Goal: Task Accomplishment & Management: Complete application form

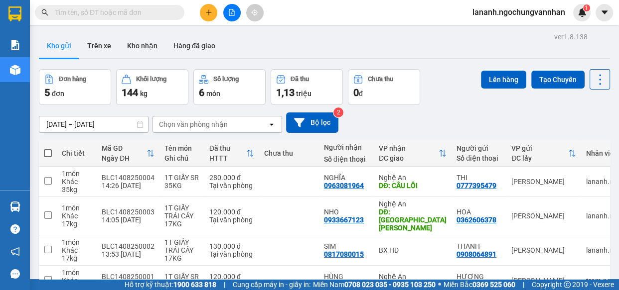
scroll to position [83, 0]
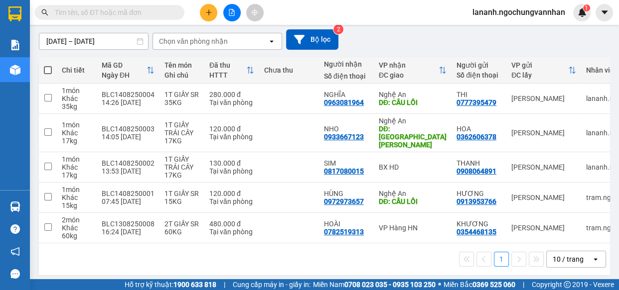
click at [401, 43] on div "[DATE] – [DATE] Press the down arrow key to interact with the calendar and sele…" at bounding box center [324, 39] width 571 height 20
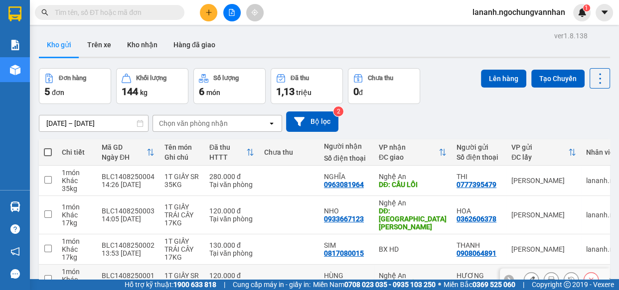
scroll to position [0, 0]
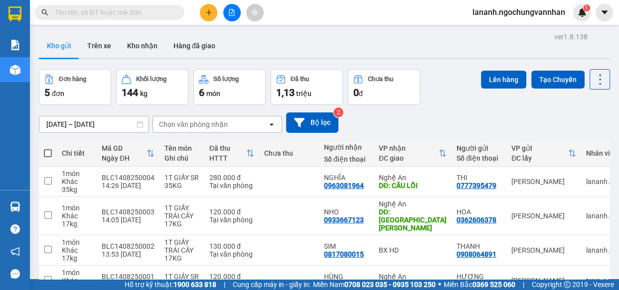
click at [259, 52] on div "Kho gửi Trên xe Kho nhận Hàng đã giao" at bounding box center [324, 47] width 571 height 26
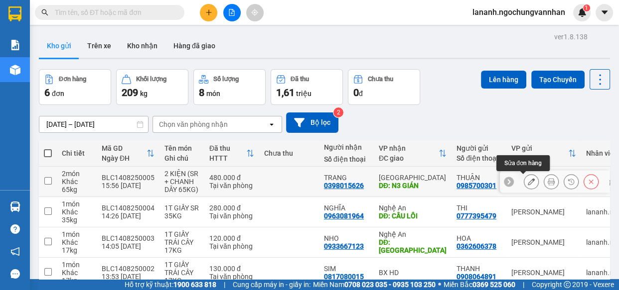
click at [528, 180] on icon at bounding box center [531, 181] width 7 height 7
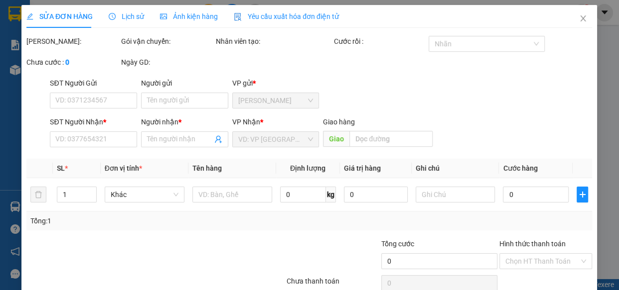
type input "0985700301"
type input "THUẬN"
type input "0398015626"
type input "TRANG"
type input "N3 GIÁN"
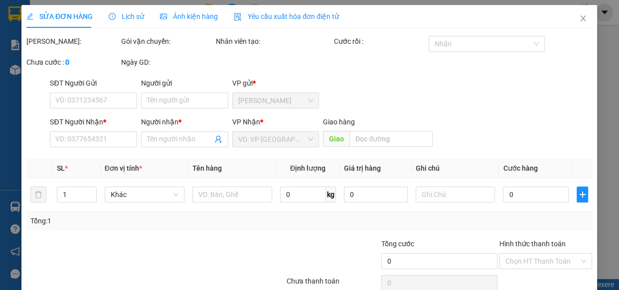
type input "480.000"
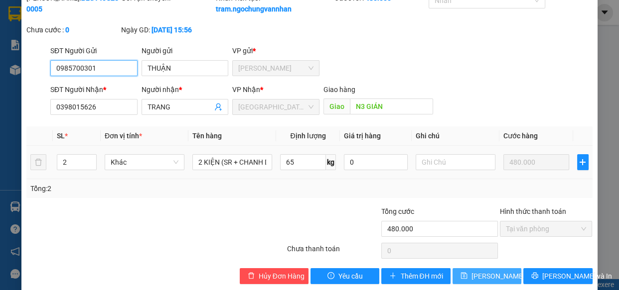
scroll to position [67, 0]
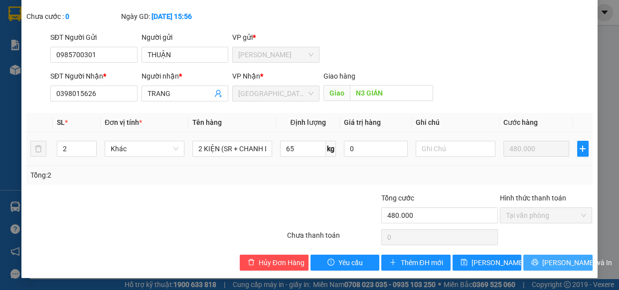
click at [566, 264] on span "Lưu và In" at bounding box center [577, 263] width 70 height 11
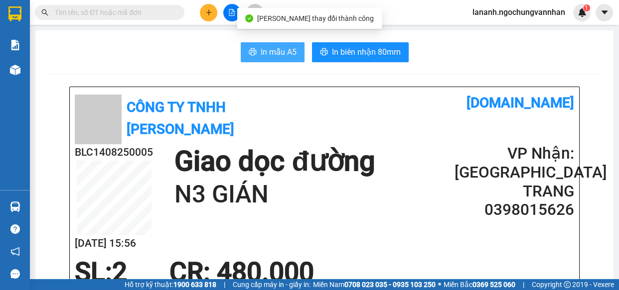
click at [264, 50] on span "In mẫu A5" at bounding box center [279, 52] width 36 height 12
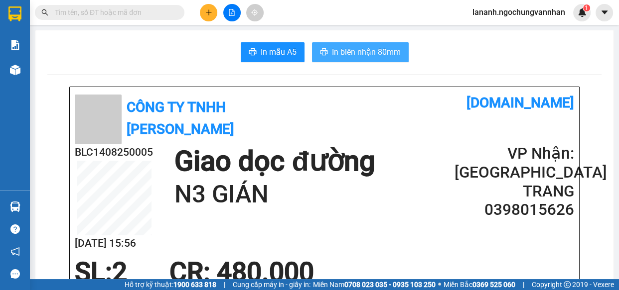
click at [361, 54] on span "In biên nhận 80mm" at bounding box center [366, 52] width 69 height 12
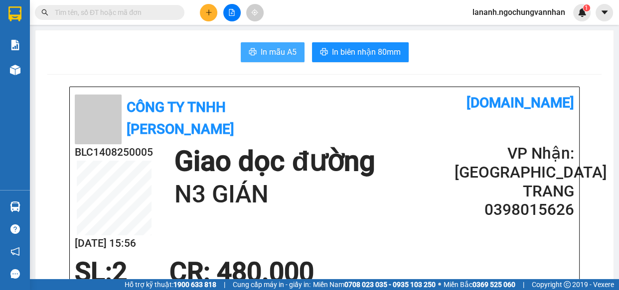
click at [290, 55] on span "In mẫu A5" at bounding box center [279, 52] width 36 height 12
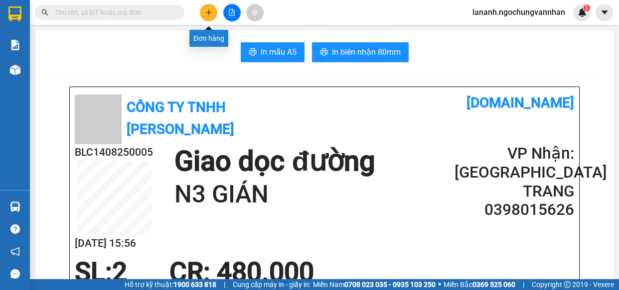
click at [211, 16] on button at bounding box center [208, 12] width 17 height 17
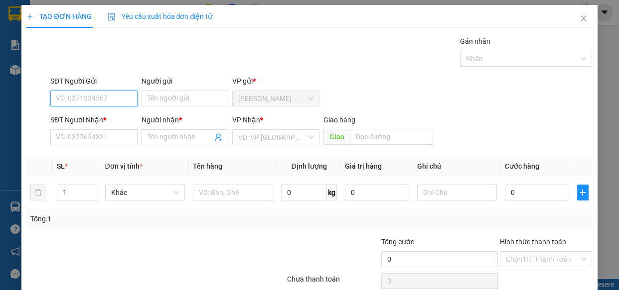
click at [109, 101] on input "SĐT Người Gửi" at bounding box center [93, 99] width 87 height 16
type input "0985155262"
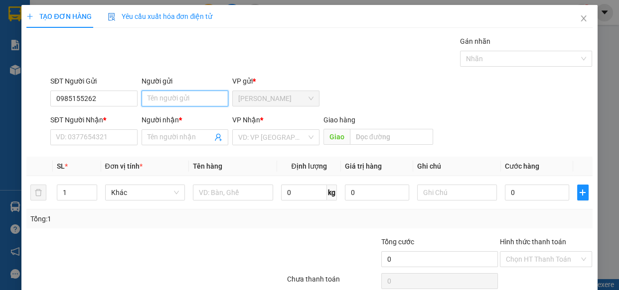
click at [212, 103] on input "Người gửi" at bounding box center [185, 99] width 87 height 16
type input "DŨNG"
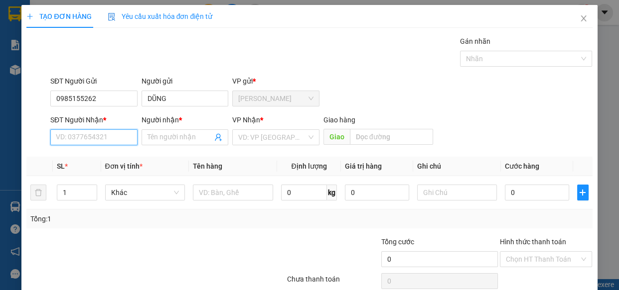
click at [85, 134] on input "SĐT Người Nhận *" at bounding box center [93, 138] width 87 height 16
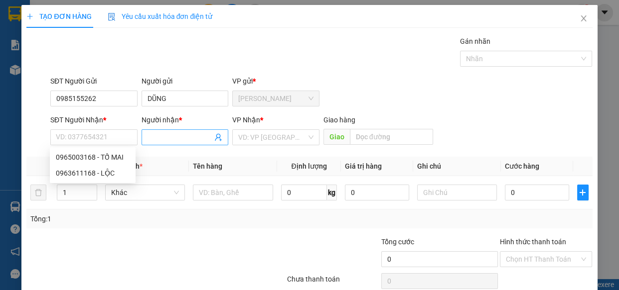
click at [165, 137] on input "Người nhận *" at bounding box center [179, 137] width 65 height 11
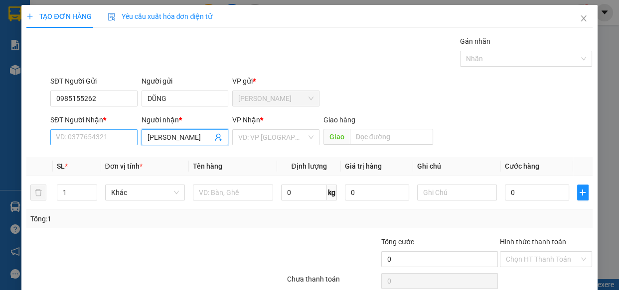
type input "DIỆU LINH"
click at [76, 138] on input "SĐT Người Nhận *" at bounding box center [93, 138] width 87 height 16
type input "0383915606"
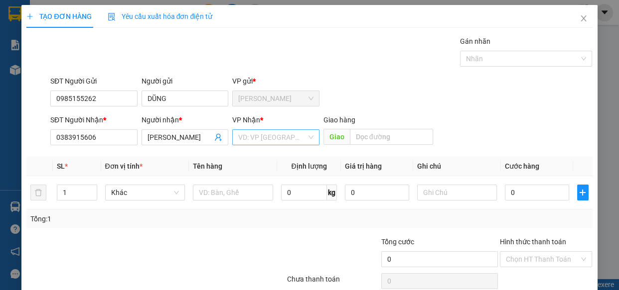
click at [250, 137] on input "search" at bounding box center [272, 137] width 68 height 15
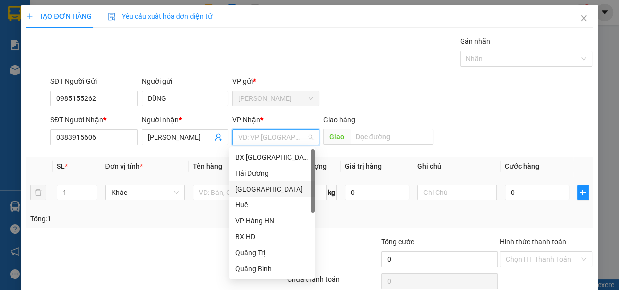
drag, startPoint x: 54, startPoint y: 188, endPoint x: 48, endPoint y: 187, distance: 5.6
click at [48, 187] on tr "1 Khác 0 kg 0 0" at bounding box center [309, 192] width 566 height 33
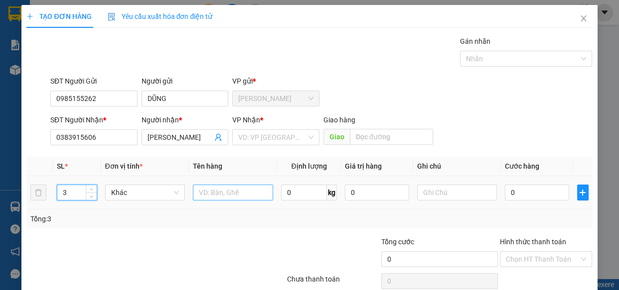
type input "3"
click at [219, 193] on input "text" at bounding box center [233, 193] width 80 height 16
type input "3 CÁI NHÍP XE"
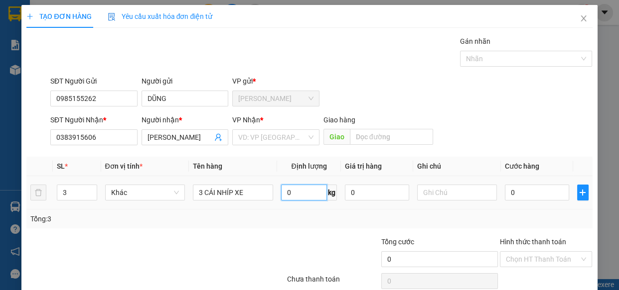
click at [300, 192] on input "0" at bounding box center [304, 193] width 46 height 16
click at [256, 138] on input "search" at bounding box center [272, 137] width 68 height 15
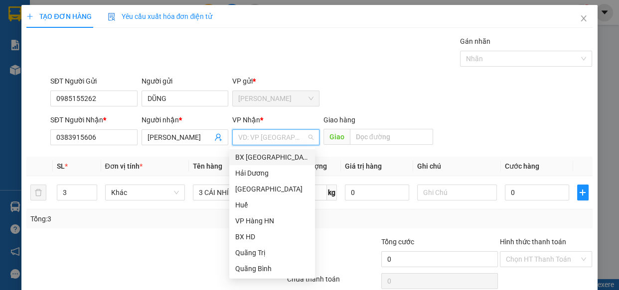
click at [450, 212] on div "Tổng: 3" at bounding box center [309, 219] width 566 height 19
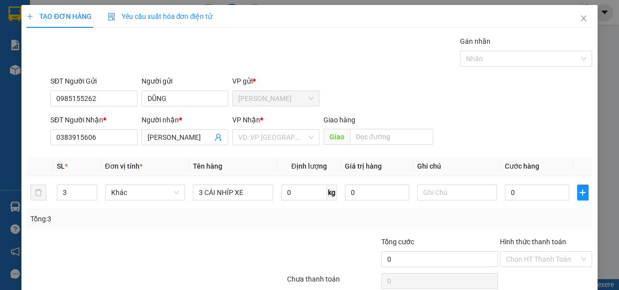
click at [329, 214] on div "Tổng: 3" at bounding box center [309, 219] width 558 height 11
click at [245, 140] on input "search" at bounding box center [272, 137] width 68 height 15
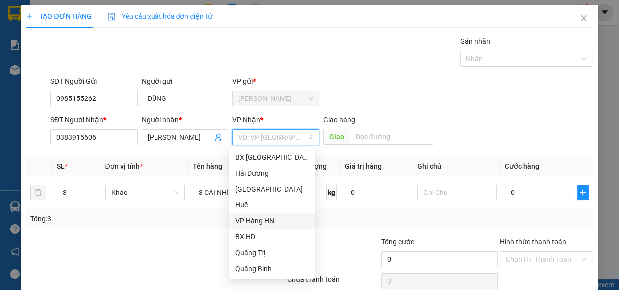
click at [265, 216] on div "VP Hàng HN" at bounding box center [272, 221] width 74 height 11
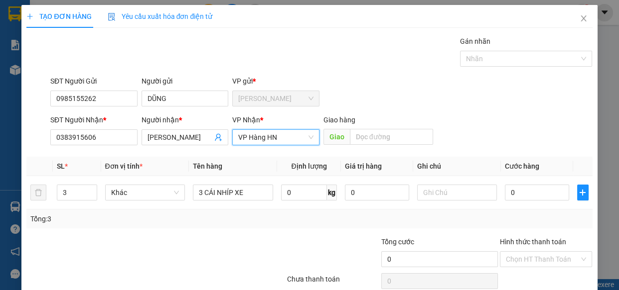
click at [44, 222] on div "Tổng: 3" at bounding box center [134, 219] width 209 height 11
click at [540, 194] on input "0" at bounding box center [537, 193] width 64 height 16
type input "4"
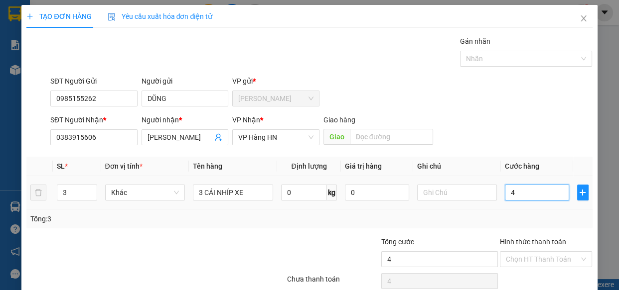
type input "45"
type input "450"
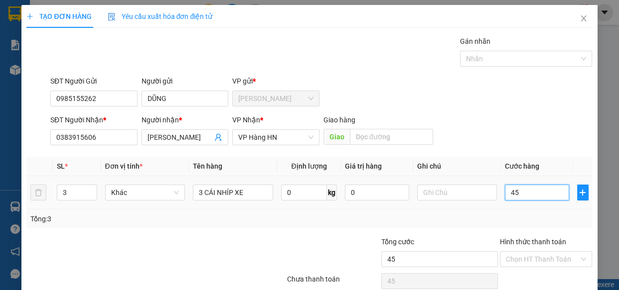
type input "450"
type input "4.500"
type input "45.000"
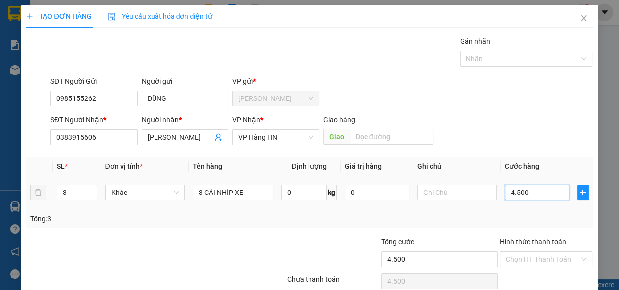
type input "45.000"
type input "450.000"
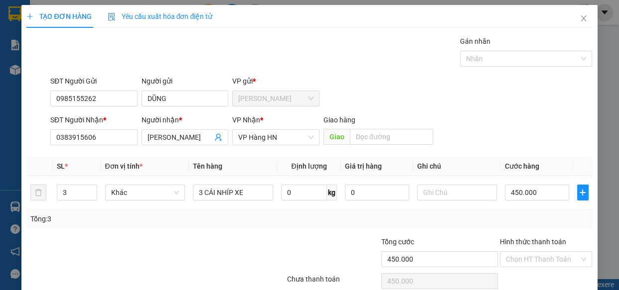
click at [298, 218] on div "Tổng: 3" at bounding box center [309, 219] width 558 height 11
click at [535, 195] on input "450.000" at bounding box center [537, 193] width 64 height 16
type input "4"
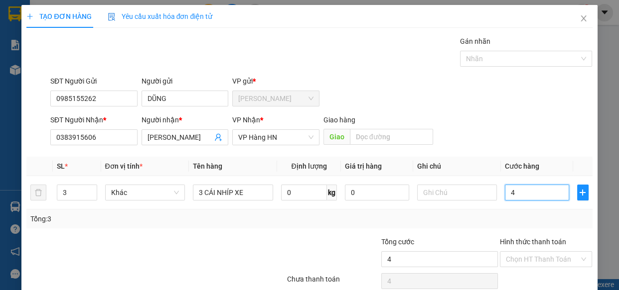
type input "40"
type input "400"
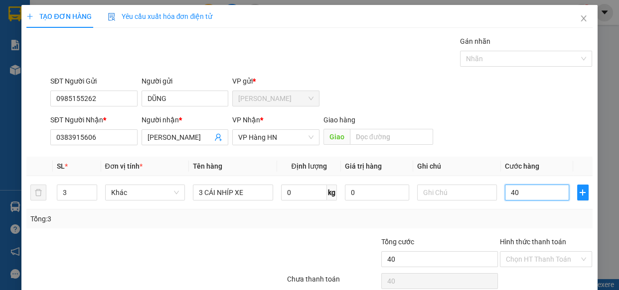
type input "400"
type input "4.000"
type input "40.000"
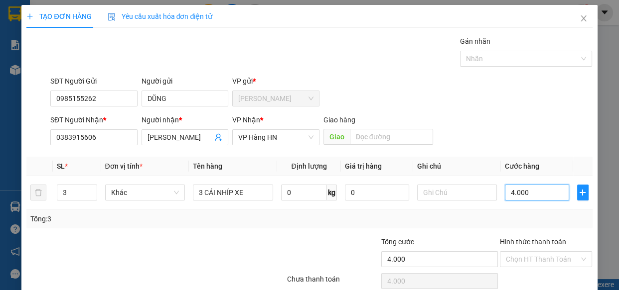
type input "40.000"
drag, startPoint x: 483, startPoint y: 214, endPoint x: 535, endPoint y: 190, distance: 57.5
click at [535, 190] on input "40.000" at bounding box center [537, 193] width 64 height 16
type input "4"
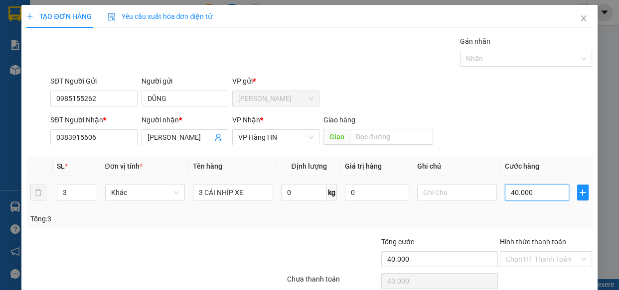
type input "4"
type input "40"
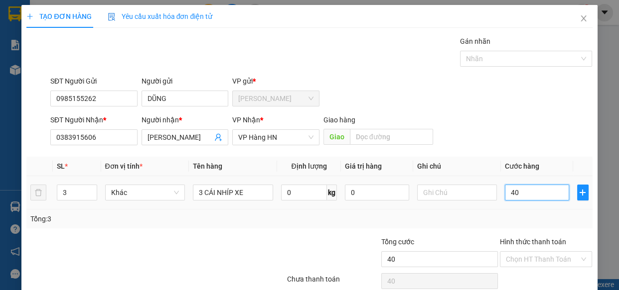
type input "400"
type input "4.000"
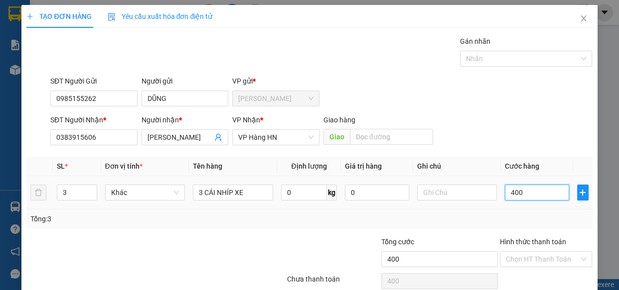
type input "4.000"
type input "40.000"
type input "400.000"
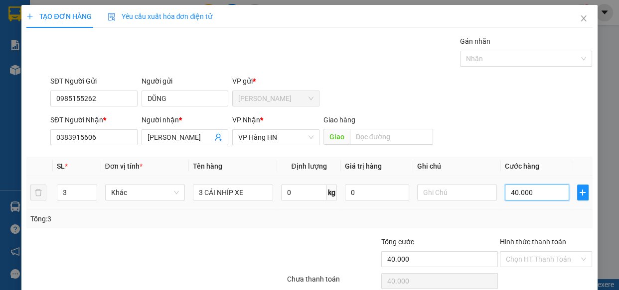
type input "400.000"
click at [190, 53] on div "Gán nhãn Nhãn" at bounding box center [321, 53] width 546 height 35
click at [230, 224] on div "Tổng: 3" at bounding box center [134, 219] width 209 height 11
click at [536, 187] on input "400.000" at bounding box center [537, 193] width 64 height 16
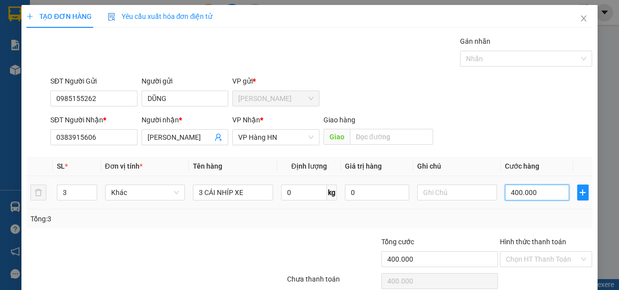
type input "4"
type input "45"
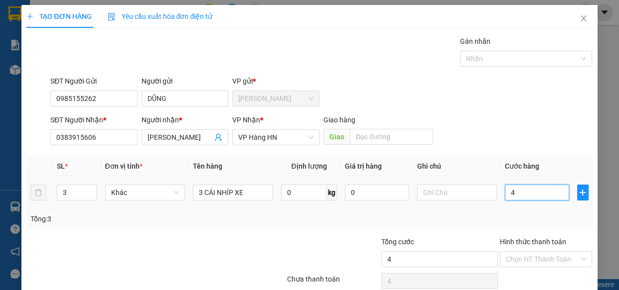
type input "45"
type input "450"
type input "4.500"
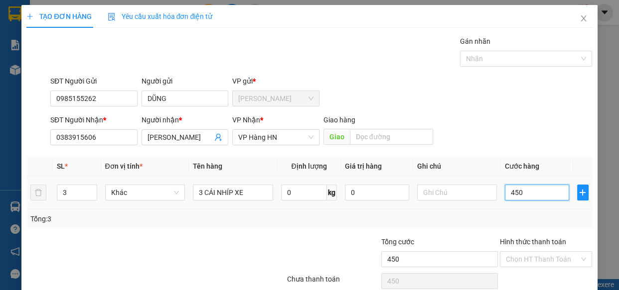
type input "4.500"
type input "45.000"
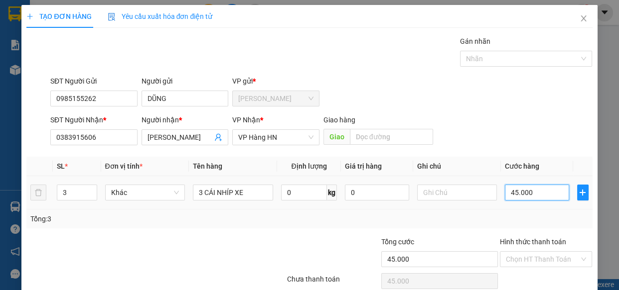
type input "450.000"
click at [529, 259] on input "Hình thức thanh toán" at bounding box center [543, 259] width 74 height 15
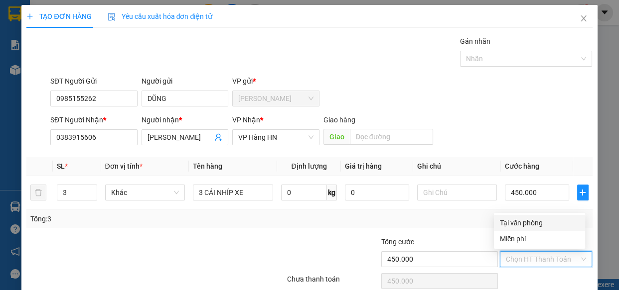
click at [522, 225] on div "Tại văn phòng" at bounding box center [539, 223] width 79 height 11
type input "0"
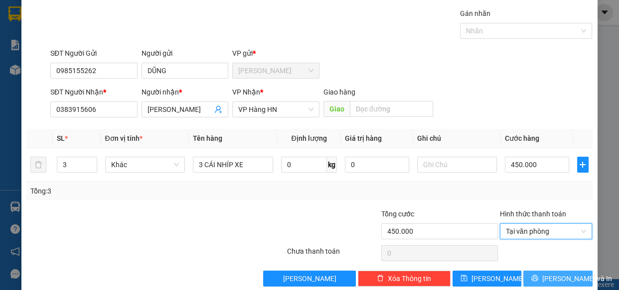
scroll to position [43, 0]
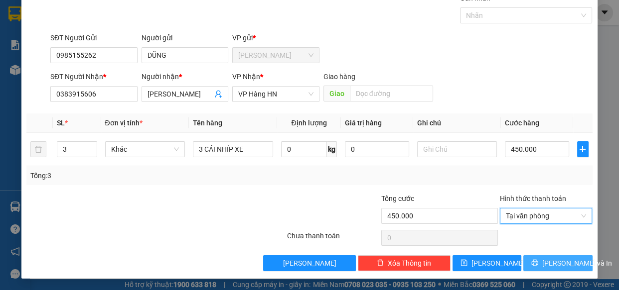
click at [535, 262] on icon "printer" at bounding box center [534, 263] width 7 height 7
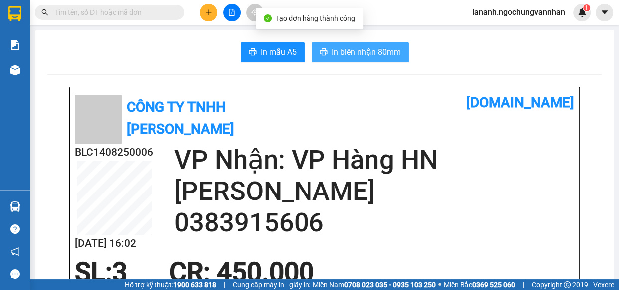
drag, startPoint x: 375, startPoint y: 47, endPoint x: 369, endPoint y: 49, distance: 6.3
click at [375, 48] on span "In biên nhận 80mm" at bounding box center [366, 52] width 69 height 12
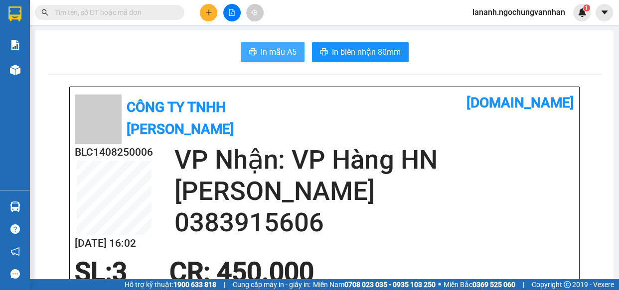
click at [275, 56] on span "In mẫu A5" at bounding box center [279, 52] width 36 height 12
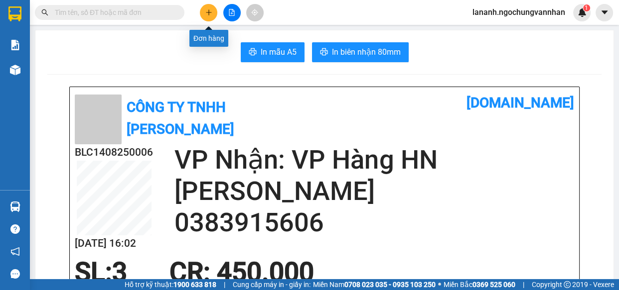
click at [210, 9] on button at bounding box center [208, 12] width 17 height 17
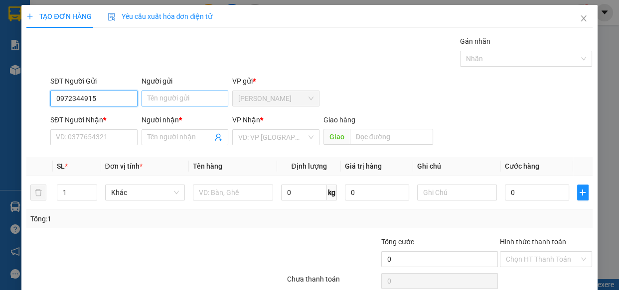
type input "0972344915"
click at [155, 101] on input "Người gửi" at bounding box center [185, 99] width 87 height 16
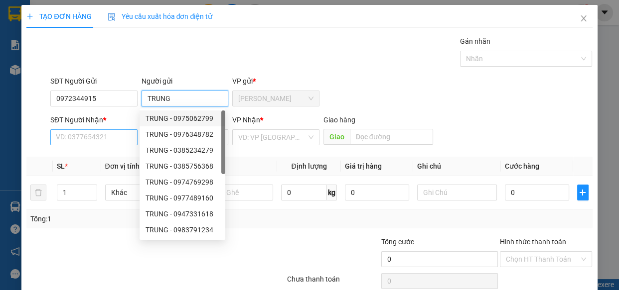
type input "TRUNG"
click at [111, 135] on input "SĐT Người Nhận *" at bounding box center [93, 138] width 87 height 16
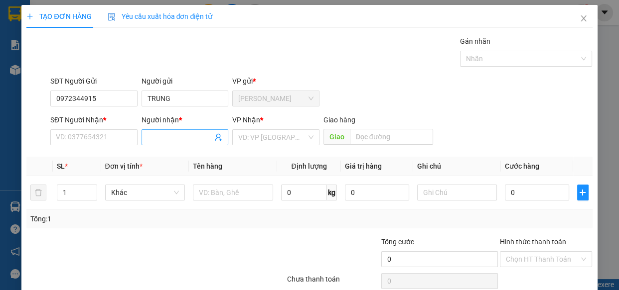
click at [169, 135] on input "Người nhận *" at bounding box center [179, 137] width 65 height 11
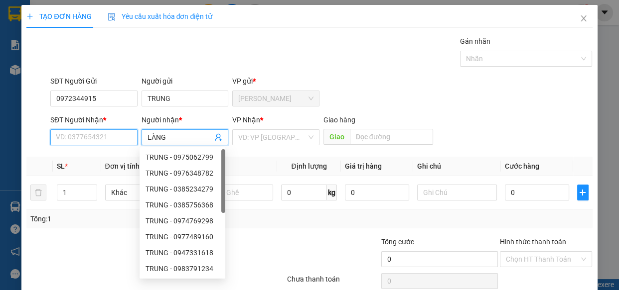
click at [115, 144] on input "SĐT Người Nhận *" at bounding box center [93, 138] width 87 height 16
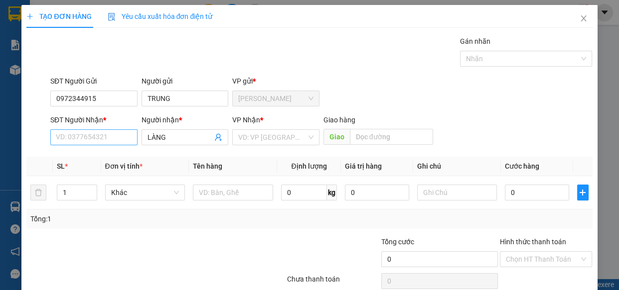
drag, startPoint x: 185, startPoint y: 136, endPoint x: 124, endPoint y: 136, distance: 61.3
click at [124, 136] on div "SĐT Người Nhận * VD: 0377654321 Người nhận * LÀNG VP Nhận * VD: VP Sài Gòn Giao…" at bounding box center [321, 132] width 546 height 35
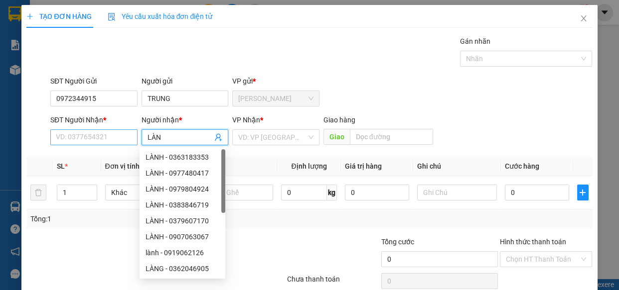
type input "LÀN"
click at [109, 135] on input "SĐT Người Nhận *" at bounding box center [93, 138] width 87 height 16
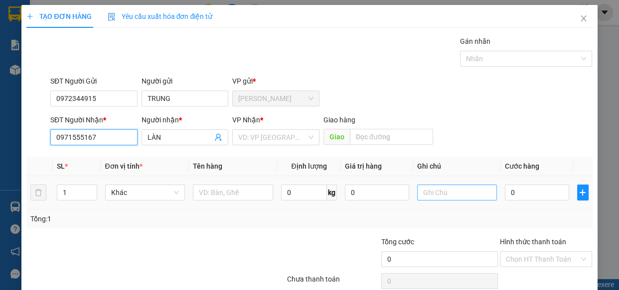
type input "0971555167"
click at [444, 193] on input "text" at bounding box center [457, 193] width 80 height 16
type input "0389486266"
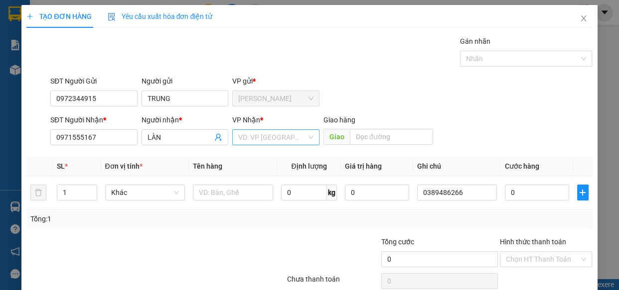
click at [274, 140] on input "search" at bounding box center [272, 137] width 68 height 15
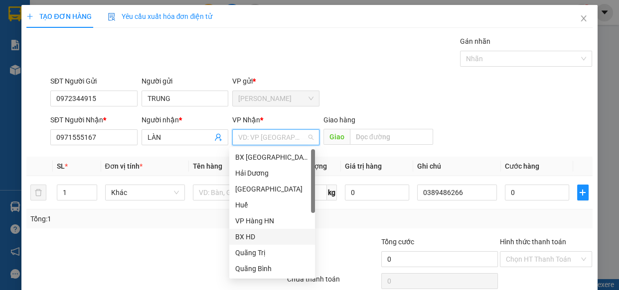
click at [243, 238] on div "BX HD" at bounding box center [272, 237] width 74 height 11
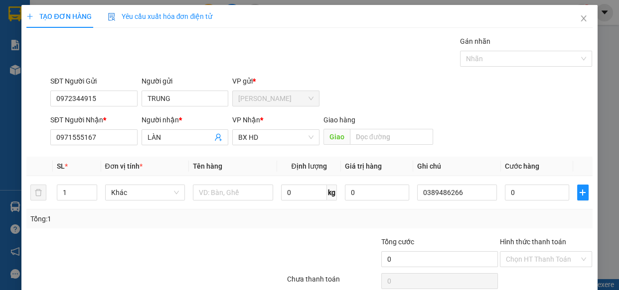
click at [114, 256] on div at bounding box center [107, 254] width 165 height 35
click at [39, 194] on tr "1 Khác 0 kg 0 0389486266 0" at bounding box center [309, 192] width 566 height 33
type input "2"
click at [232, 197] on input "text" at bounding box center [233, 193] width 80 height 16
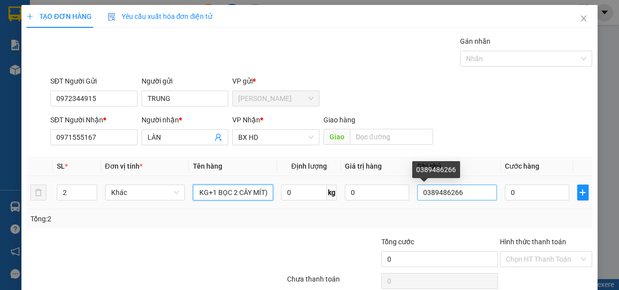
type input "2 KIỆN (1T GIẤY SR 40KG+1 BỌC 2 CÂY MÍT)"
click at [461, 195] on input "0389486266" at bounding box center [457, 193] width 80 height 16
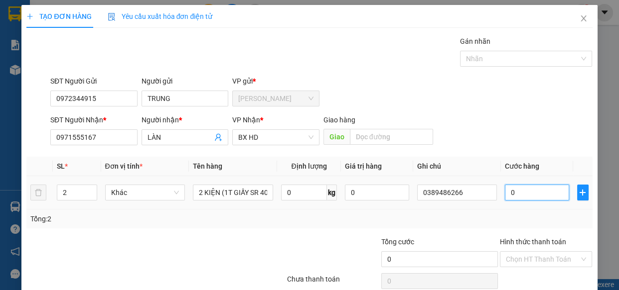
click at [516, 199] on input "0" at bounding box center [537, 193] width 64 height 16
type input "4"
type input "44"
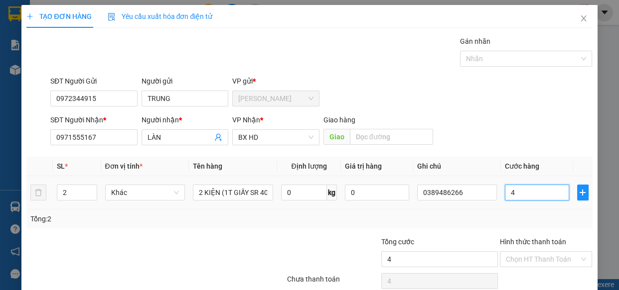
type input "44"
type input "440"
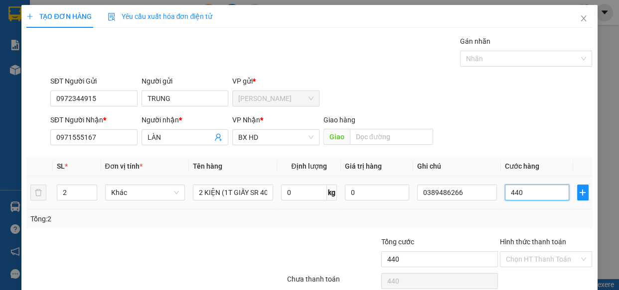
type input "4.400"
type input "44.000"
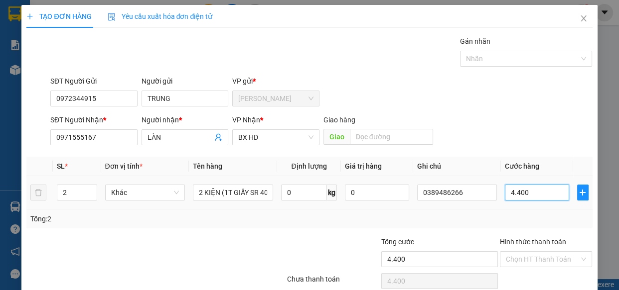
type input "44.000"
type input "440.000"
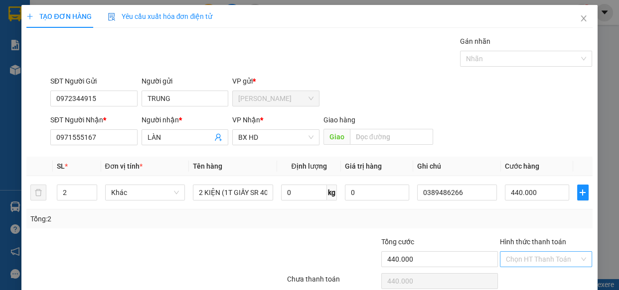
drag, startPoint x: 541, startPoint y: 256, endPoint x: 524, endPoint y: 252, distance: 17.5
click at [539, 256] on input "Hình thức thanh toán" at bounding box center [543, 259] width 74 height 15
click at [513, 223] on div "Tại văn phòng" at bounding box center [539, 223] width 79 height 11
type input "0"
click at [226, 241] on div at bounding box center [238, 254] width 95 height 35
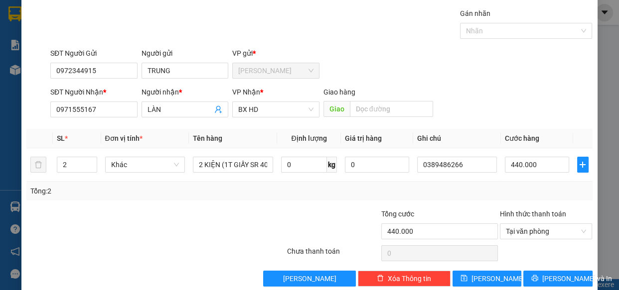
scroll to position [43, 0]
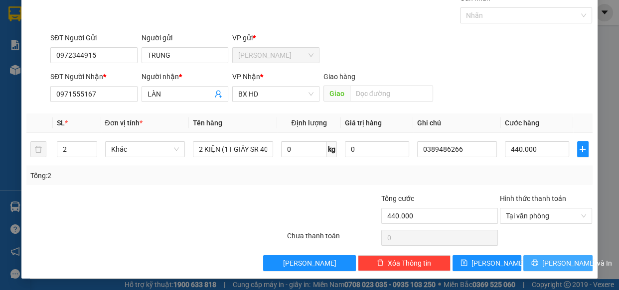
click at [550, 264] on span "Lưu và In" at bounding box center [577, 263] width 70 height 11
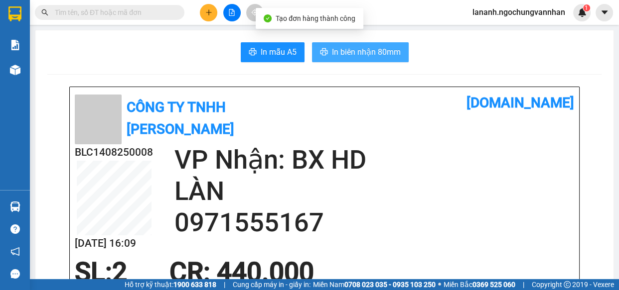
click at [380, 57] on span "In biên nhận 80mm" at bounding box center [366, 52] width 69 height 12
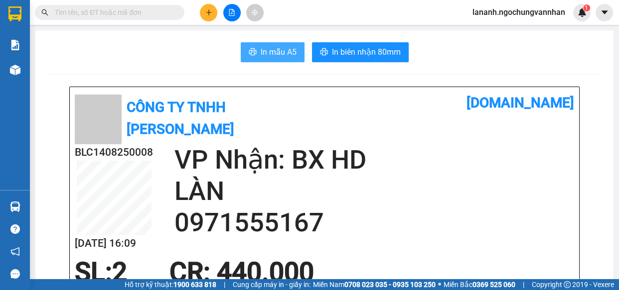
click at [243, 56] on button "In mẫu A5" at bounding box center [273, 52] width 64 height 20
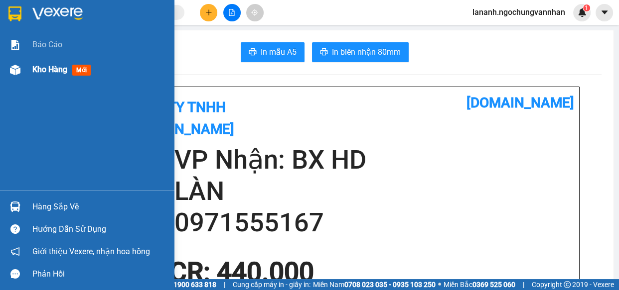
click at [22, 69] on div at bounding box center [14, 69] width 17 height 17
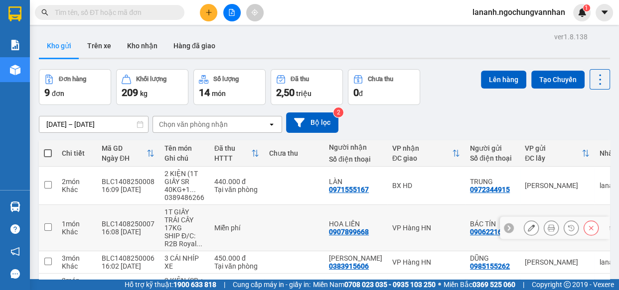
click at [548, 229] on icon at bounding box center [551, 228] width 7 height 7
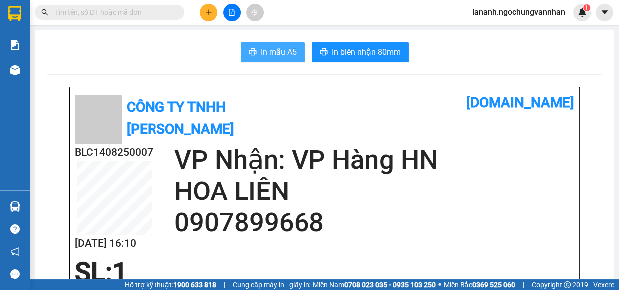
click at [261, 47] on span "In mẫu A5" at bounding box center [279, 52] width 36 height 12
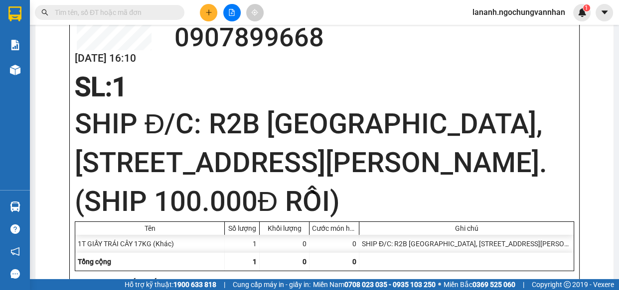
scroll to position [181, 0]
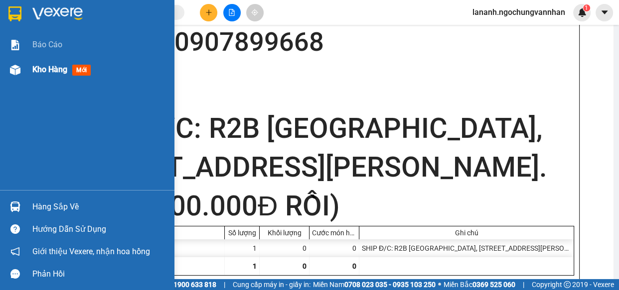
click at [36, 69] on span "Kho hàng" at bounding box center [49, 69] width 35 height 9
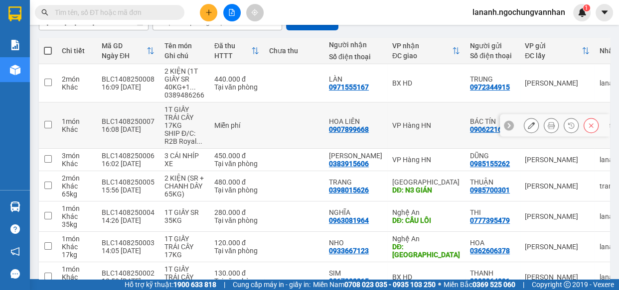
scroll to position [90, 0]
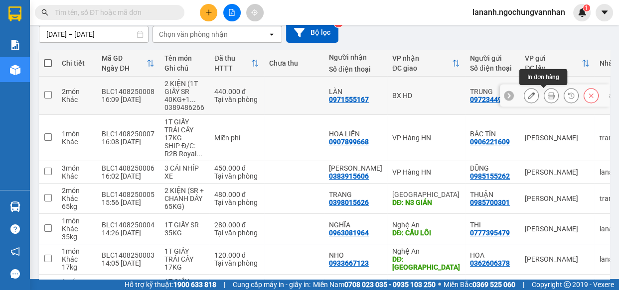
click at [548, 96] on icon at bounding box center [551, 95] width 7 height 7
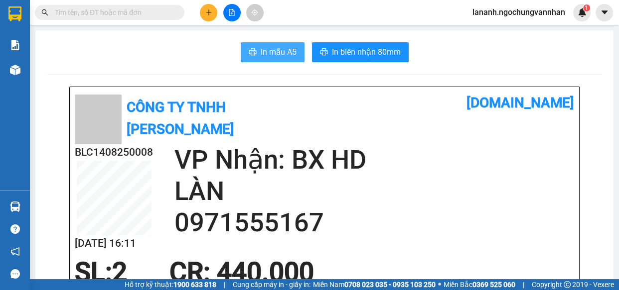
click at [272, 52] on span "In mẫu A5" at bounding box center [279, 52] width 36 height 12
click at [209, 14] on icon "plus" at bounding box center [208, 12] width 7 height 7
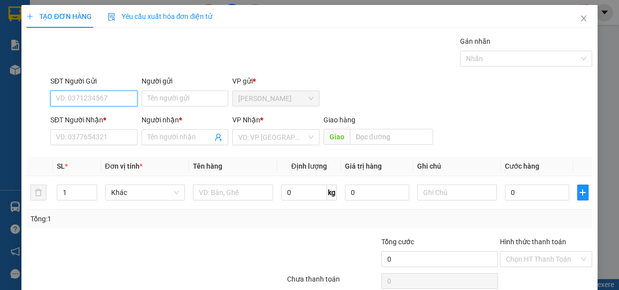
click at [76, 97] on input "SĐT Người Gửi" at bounding box center [93, 99] width 87 height 16
type input "0382592954"
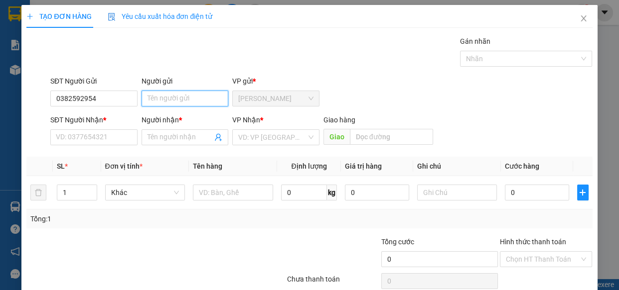
click at [162, 101] on input "Người gửi" at bounding box center [185, 99] width 87 height 16
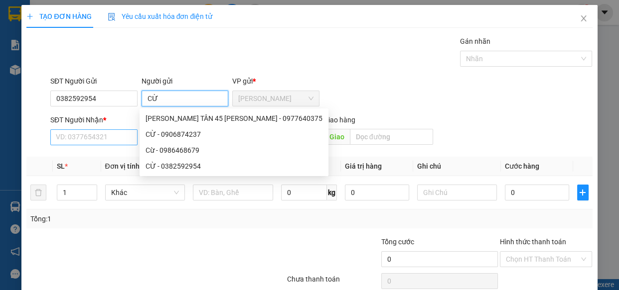
type input "CỪ"
click at [56, 133] on input "SĐT Người Nhận *" at bounding box center [93, 138] width 87 height 16
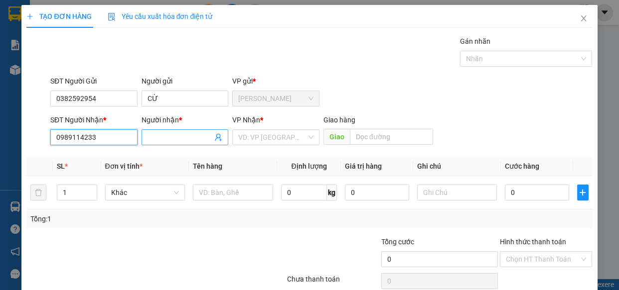
type input "0989114233"
click at [154, 134] on input "Người nhận *" at bounding box center [179, 137] width 65 height 11
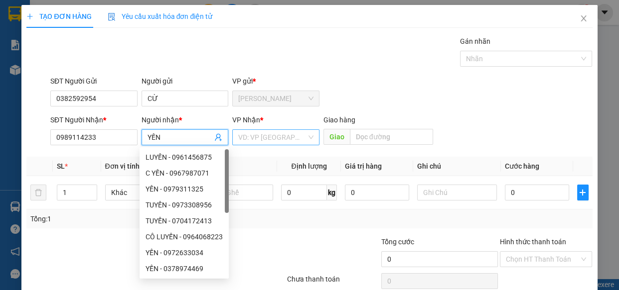
type input "YẾN"
click at [282, 140] on input "search" at bounding box center [272, 137] width 68 height 15
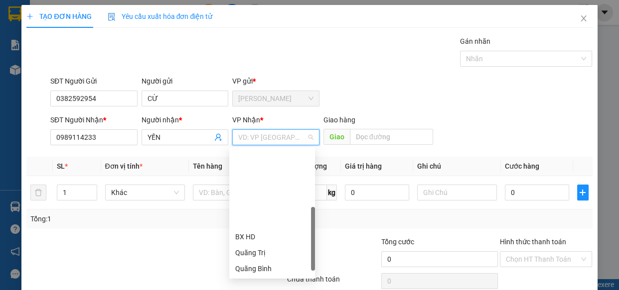
scroll to position [111, 0]
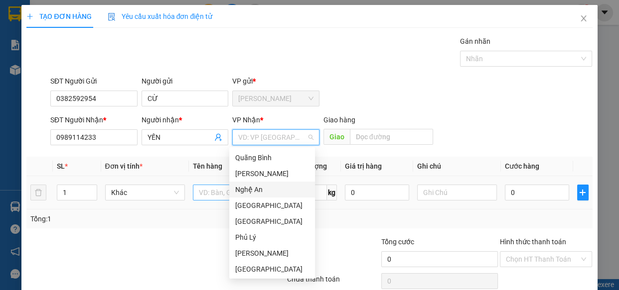
click at [259, 195] on div "Nghệ An" at bounding box center [272, 190] width 86 height 16
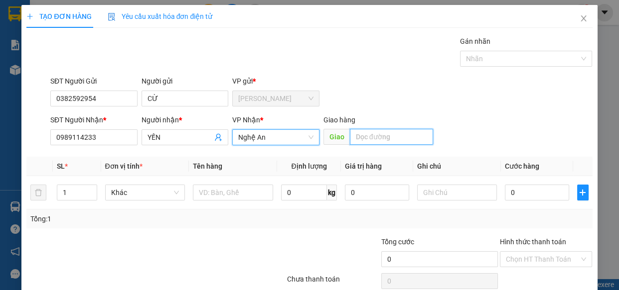
click at [364, 143] on input "text" at bounding box center [391, 137] width 83 height 16
type input "B"
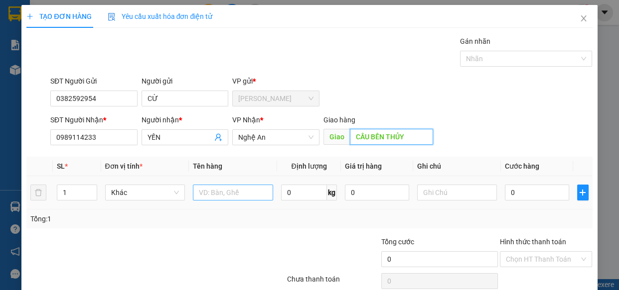
type input "CẦU BẾN THỦY"
click at [235, 196] on input "text" at bounding box center [233, 193] width 80 height 16
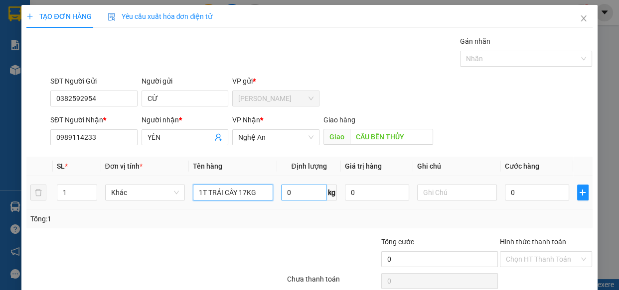
type input "1T TRÁI CÂY 17KG"
click at [296, 198] on input "0" at bounding box center [304, 193] width 46 height 16
type input "17"
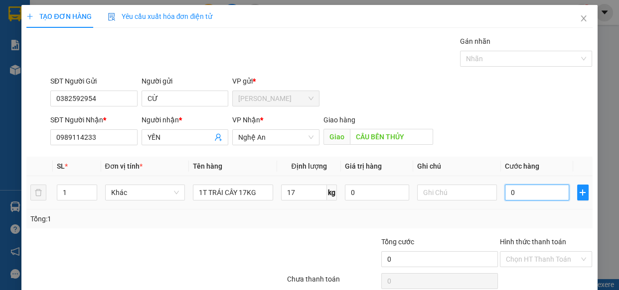
click at [508, 194] on input "0" at bounding box center [537, 193] width 64 height 16
type input "1"
type input "12"
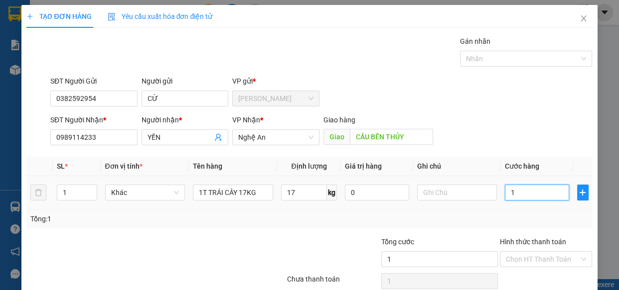
type input "12"
type input "120"
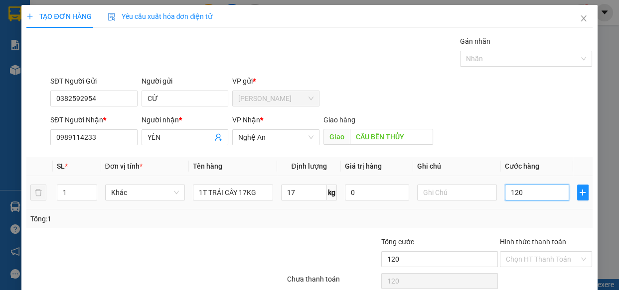
type input "1.200"
type input "12.000"
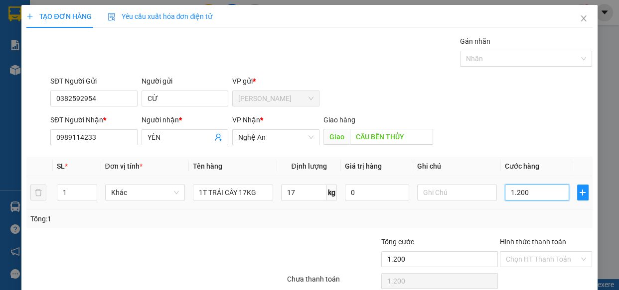
type input "12.000"
type input "120.000"
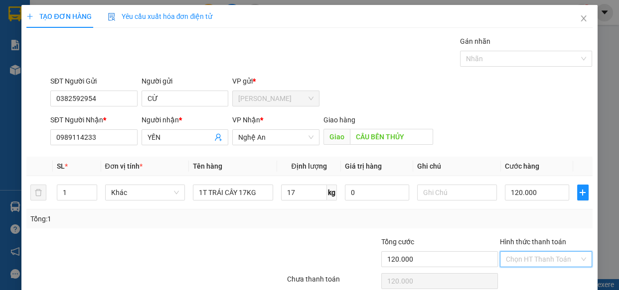
click at [516, 255] on input "Hình thức thanh toán" at bounding box center [543, 259] width 74 height 15
click at [513, 224] on div "Tại văn phòng" at bounding box center [539, 223] width 79 height 11
type input "0"
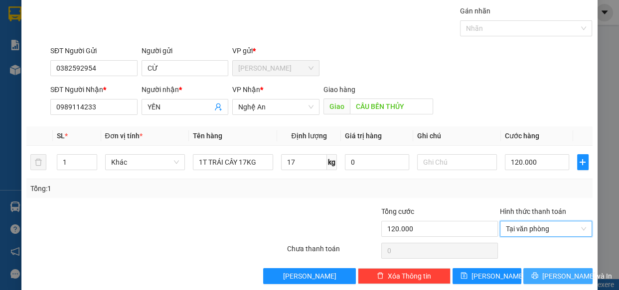
scroll to position [43, 0]
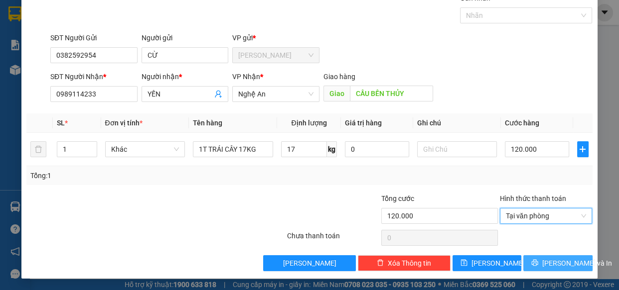
drag, startPoint x: 538, startPoint y: 259, endPoint x: 533, endPoint y: 258, distance: 5.1
click at [539, 259] on button "Lưu và In" at bounding box center [557, 264] width 69 height 16
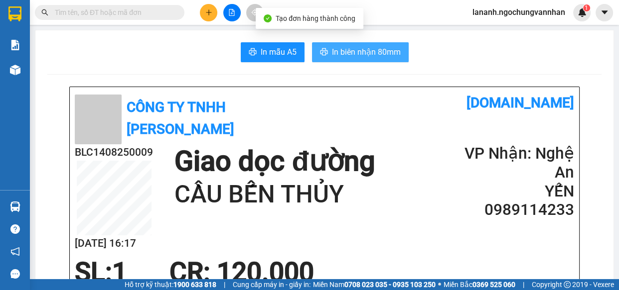
click at [339, 48] on span "In biên nhận 80mm" at bounding box center [366, 52] width 69 height 12
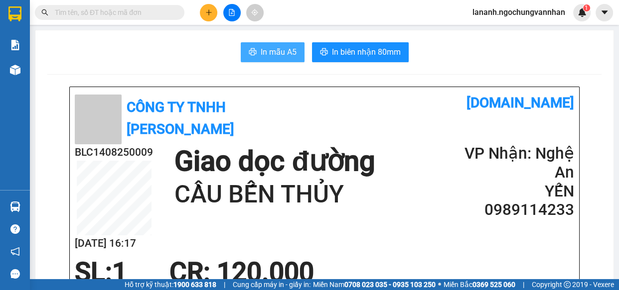
click at [274, 57] on span "In mẫu A5" at bounding box center [279, 52] width 36 height 12
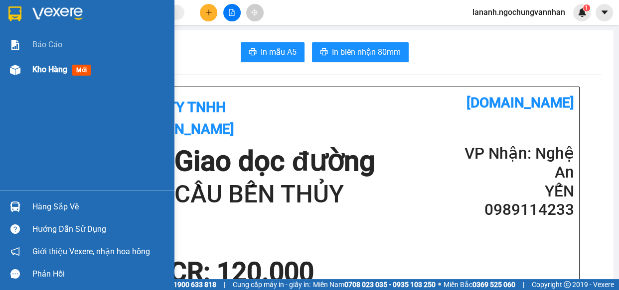
click at [16, 69] on img at bounding box center [15, 70] width 10 height 10
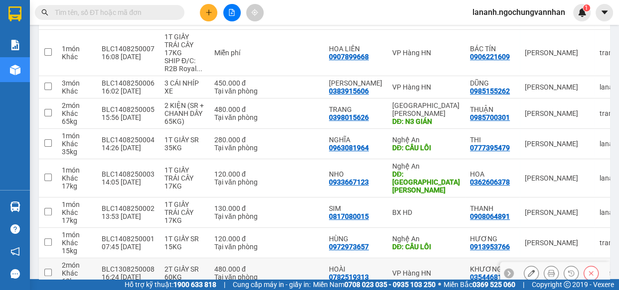
scroll to position [251, 0]
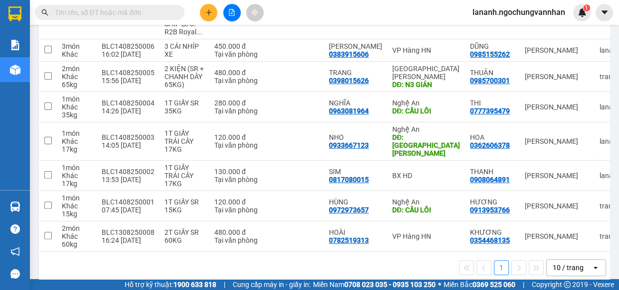
click at [547, 260] on div "10 / trang" at bounding box center [569, 268] width 45 height 16
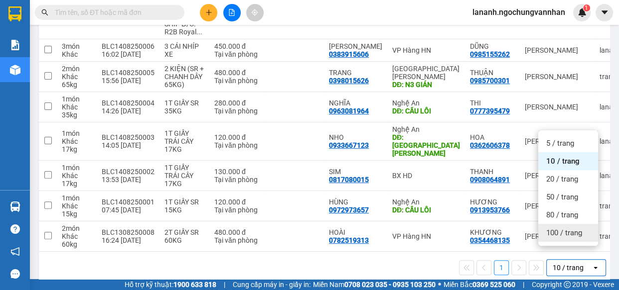
click at [551, 234] on span "100 / trang" at bounding box center [564, 233] width 36 height 10
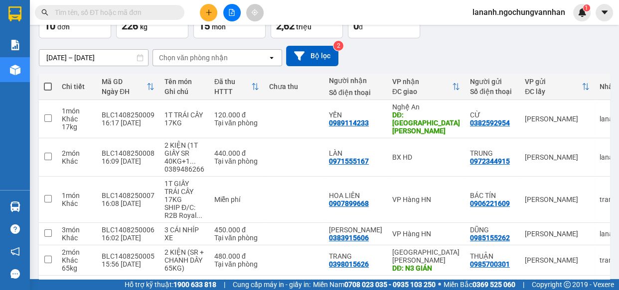
scroll to position [0, 0]
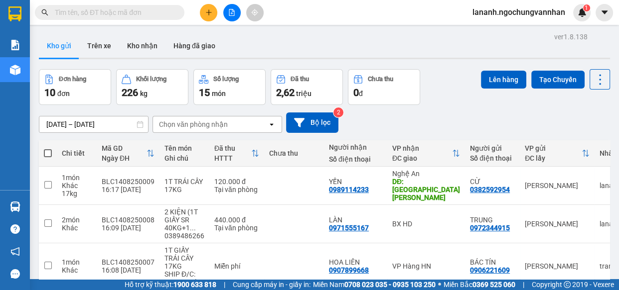
click at [451, 113] on div "[DATE] – [DATE] Press the down arrow key to interact with the calendar and sele…" at bounding box center [324, 123] width 571 height 20
